Goal: Transaction & Acquisition: Purchase product/service

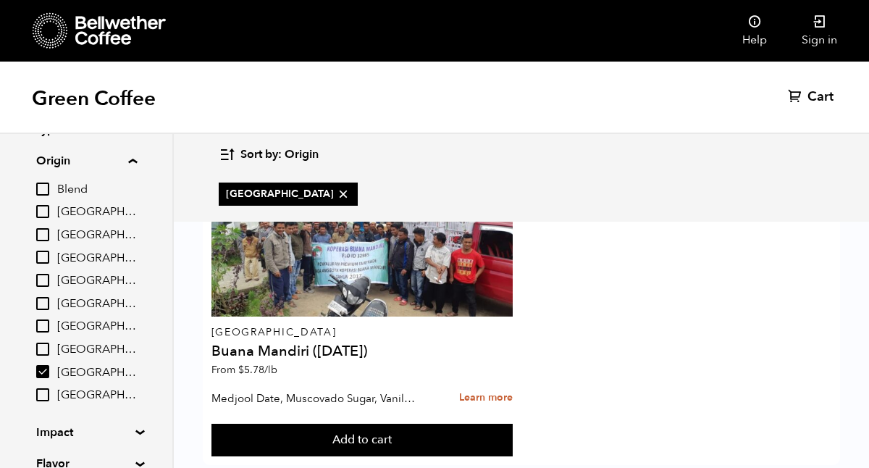
scroll to position [61, 0]
click at [60, 457] on summary "Flavor" at bounding box center [86, 463] width 100 height 17
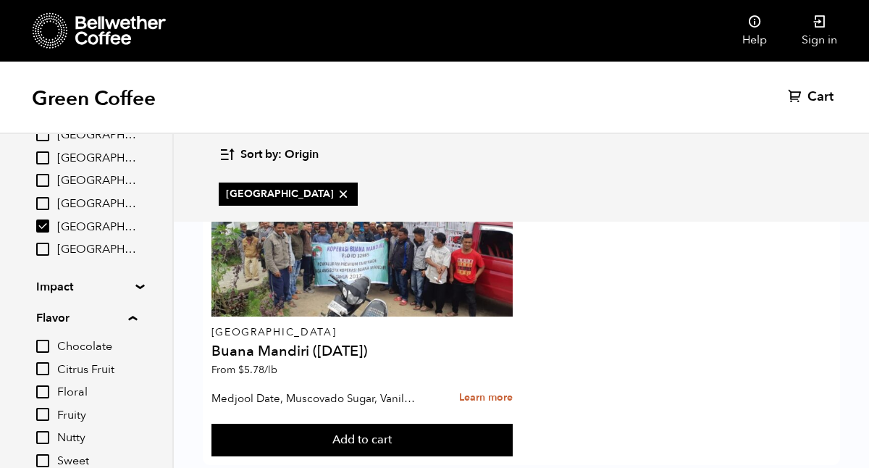
scroll to position [206, 0]
click at [49, 455] on input "Sweet" at bounding box center [42, 461] width 13 height 13
checkbox input "true"
click at [46, 346] on input "Chocolate" at bounding box center [42, 346] width 13 height 13
checkbox input "true"
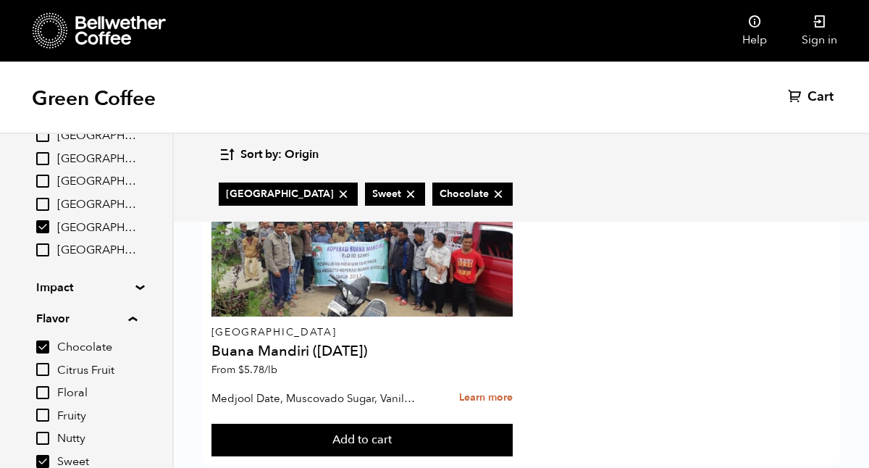
click at [48, 220] on input "[GEOGRAPHIC_DATA]" at bounding box center [42, 226] width 13 height 13
checkbox input "false"
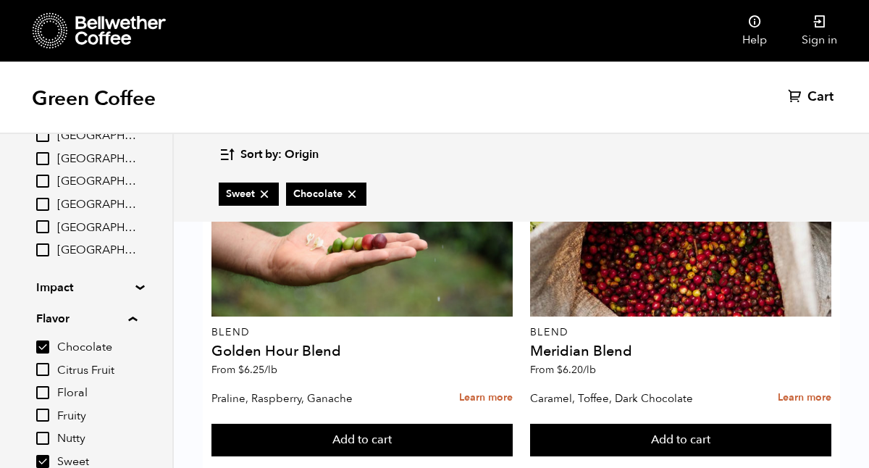
scroll to position [510, 0]
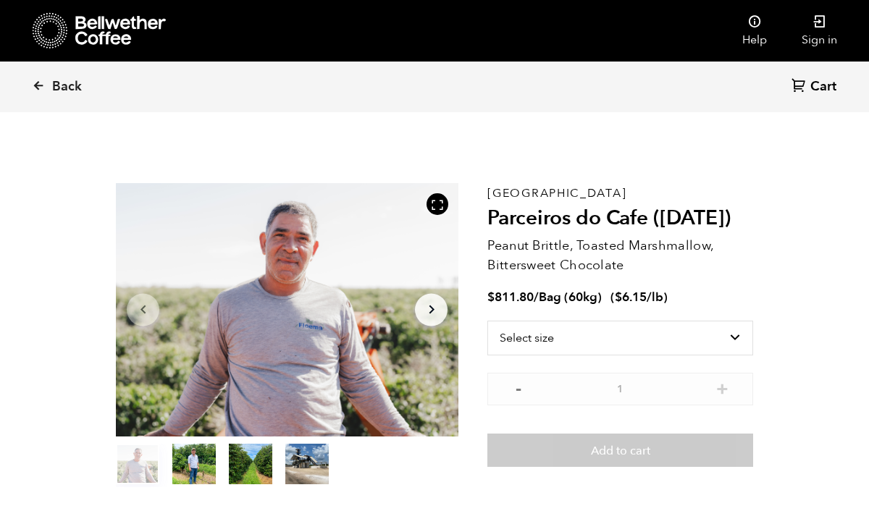
scroll to position [71746, 71756]
click at [32, 82] on icon at bounding box center [38, 85] width 13 height 13
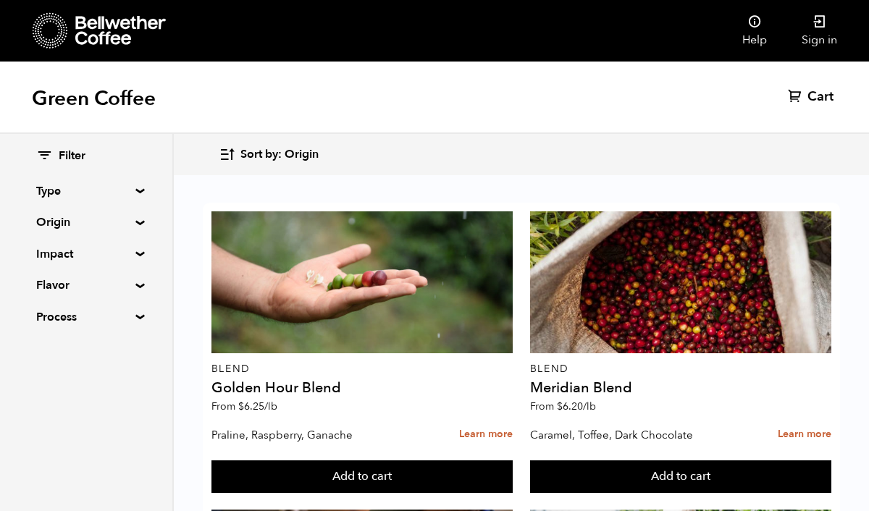
click at [81, 195] on summary "Type" at bounding box center [86, 190] width 100 height 17
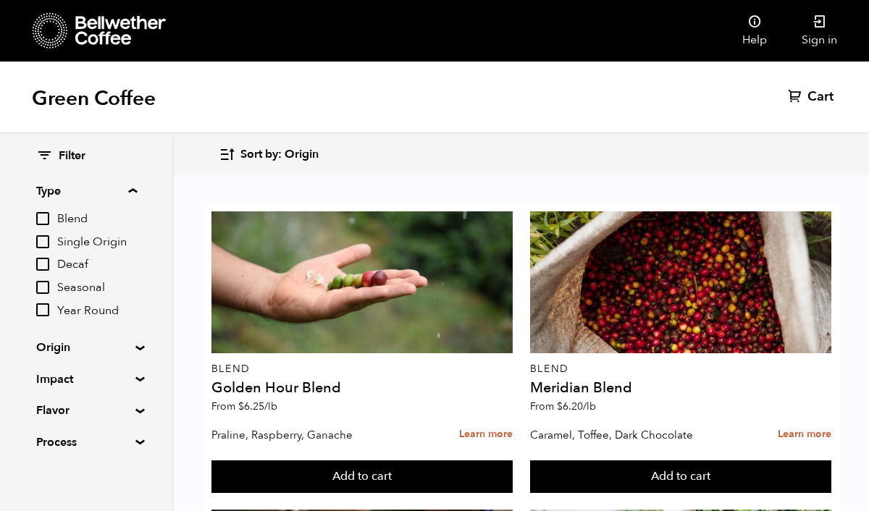
click at [75, 263] on span "Decaf" at bounding box center [97, 265] width 80 height 16
click at [0, 0] on input "Decaf" at bounding box center [0, 0] width 0 height 0
checkbox input "true"
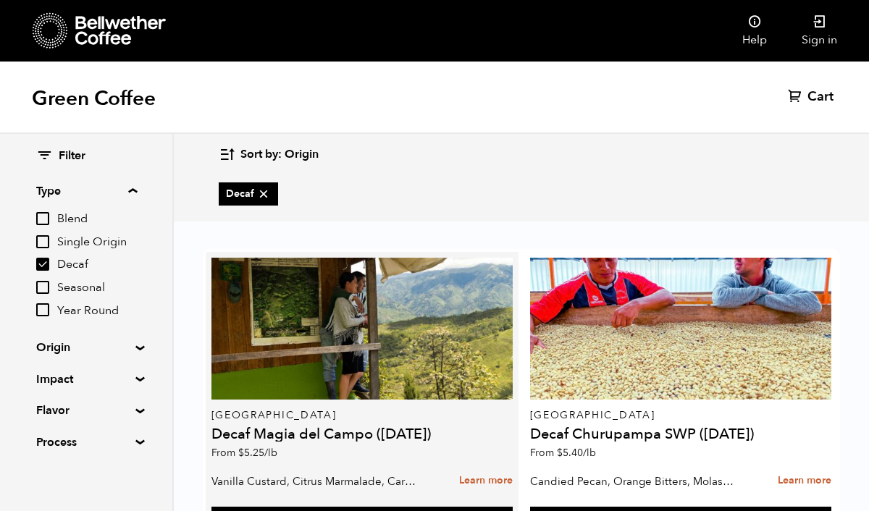
scroll to position [21, 0]
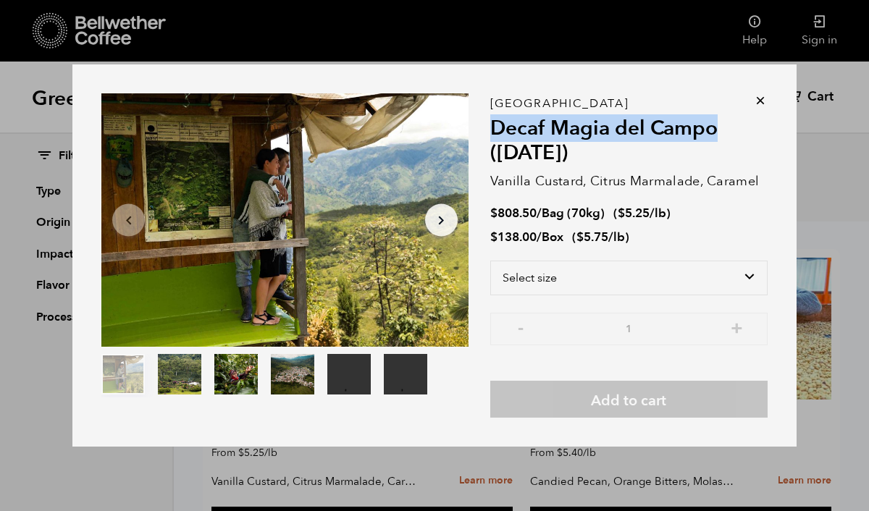
drag, startPoint x: 717, startPoint y: 129, endPoint x: 489, endPoint y: 124, distance: 228.0
click at [490, 124] on h2 "Decaf Magia del Campo (MAR 25)" at bounding box center [628, 141] width 277 height 48
copy h2 "Decaf Magia del Campo"
